Goal: Information Seeking & Learning: Learn about a topic

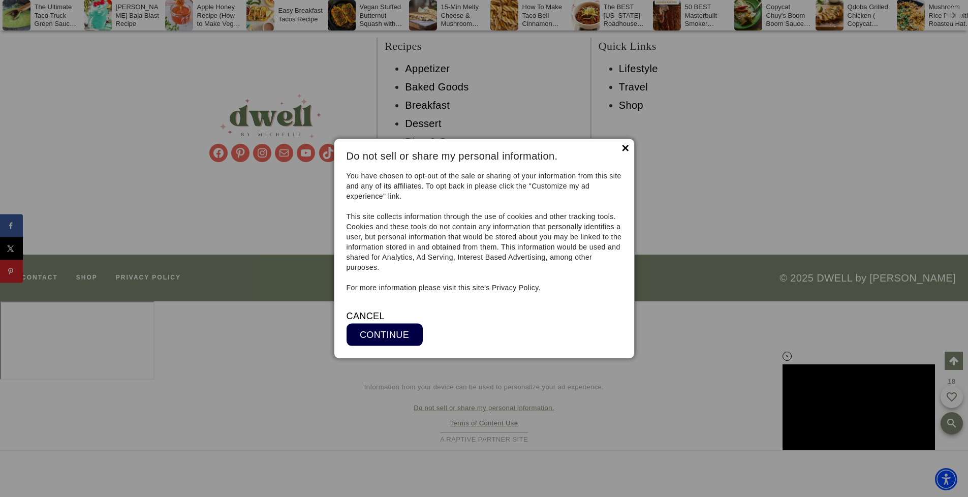
scroll to position [10530, 0]
